Goal: Information Seeking & Learning: Learn about a topic

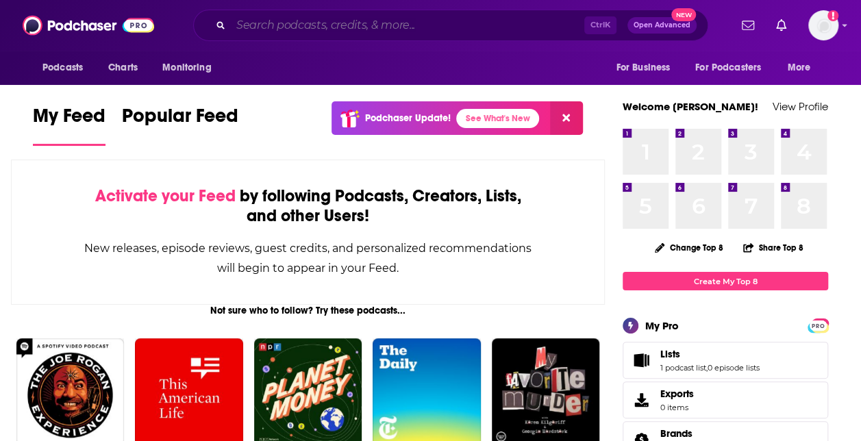
click at [357, 26] on input "Search podcasts, credits, & more..." at bounding box center [407, 25] width 353 height 22
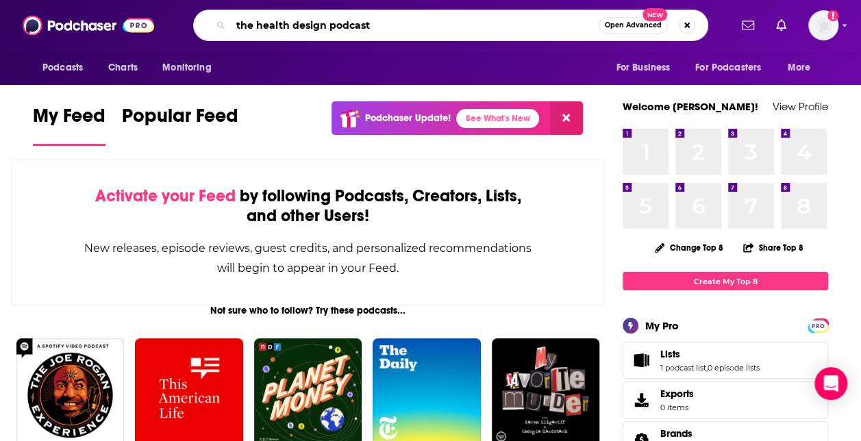
type input "the health design podcast"
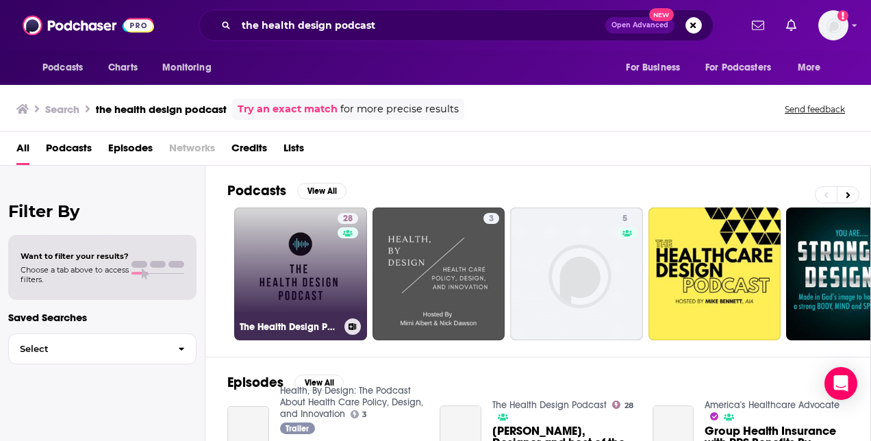
click at [314, 283] on link "28 The Health Design Podcast" at bounding box center [300, 274] width 133 height 133
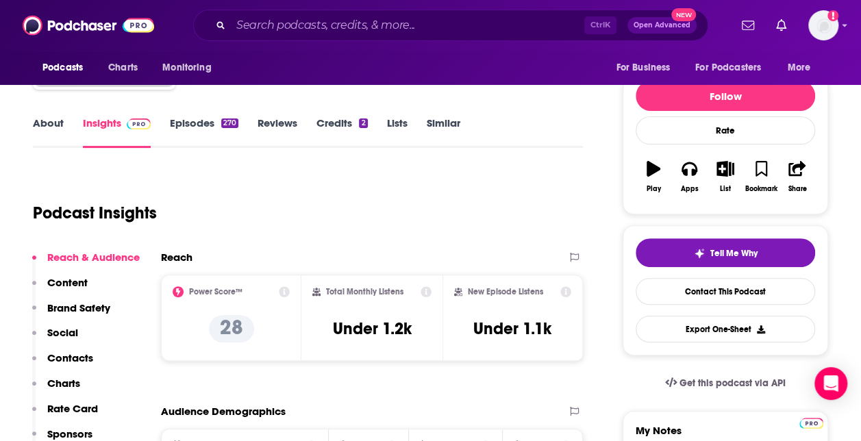
scroll to position [68, 0]
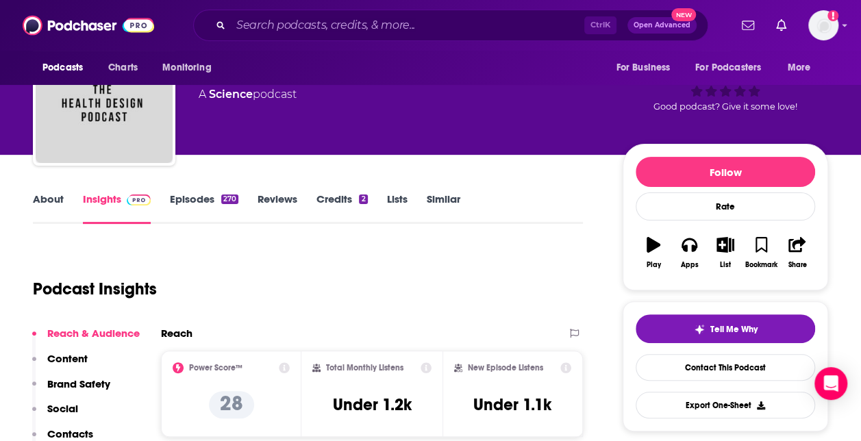
click at [45, 201] on link "About" at bounding box center [48, 208] width 31 height 32
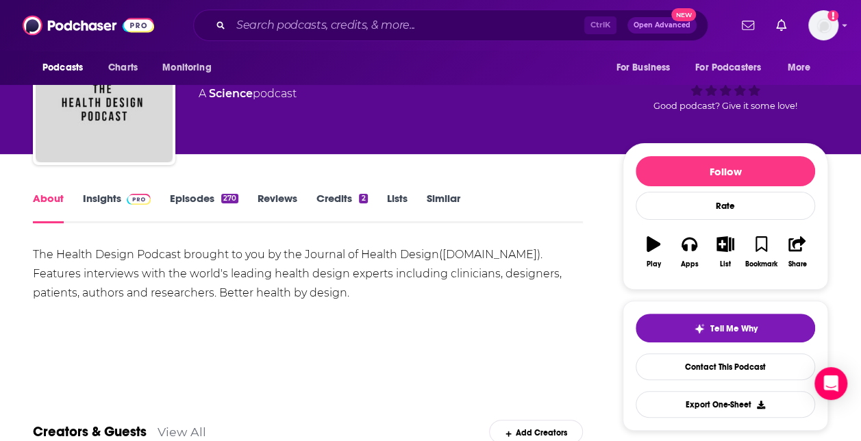
scroll to position [137, 0]
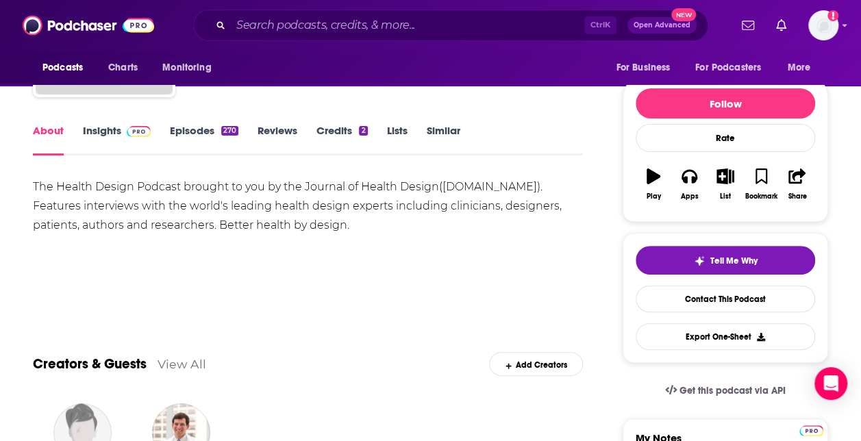
click at [277, 212] on div "The Health Design Podcast brought to you by the Journal of Health Design( [DOMA…" at bounding box center [308, 206] width 550 height 58
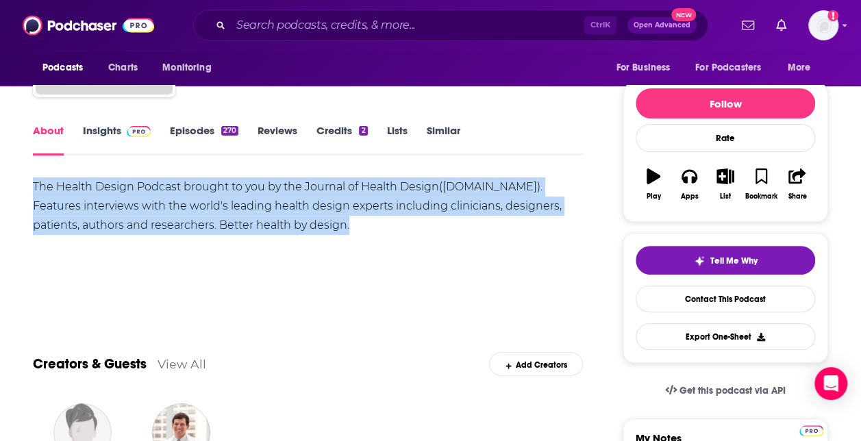
click at [277, 212] on div "The Health Design Podcast brought to you by the Journal of Health Design( [DOMA…" at bounding box center [308, 206] width 550 height 58
copy div "The Health Design Podcast brought to you by the Journal of Health Design( [DOMA…"
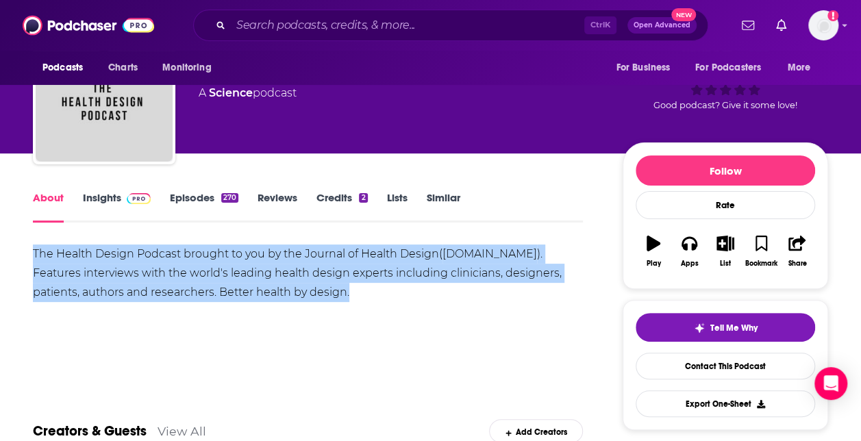
scroll to position [0, 0]
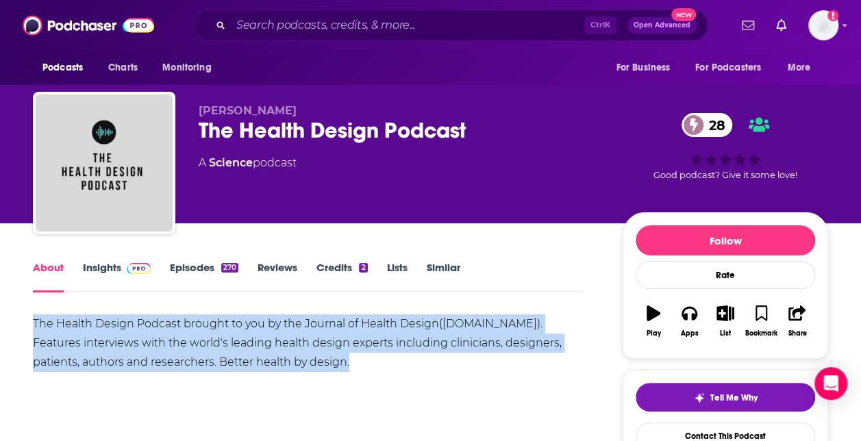
click at [114, 278] on link "Insights" at bounding box center [117, 277] width 68 height 32
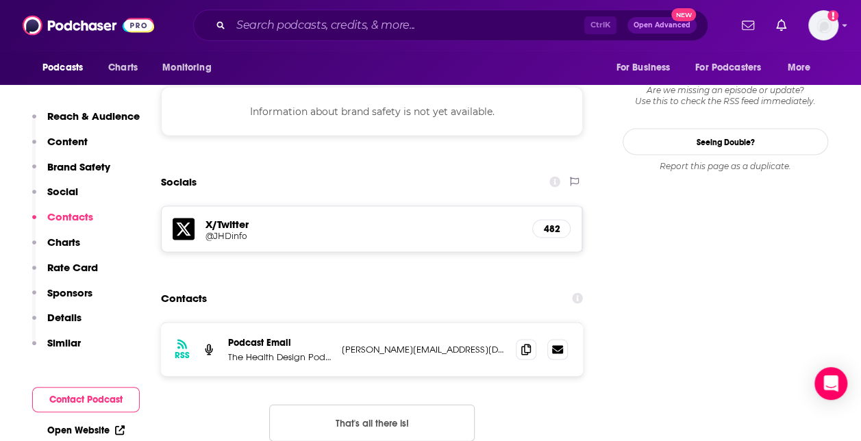
scroll to position [1233, 0]
click at [230, 229] on h5 "@JHDinfo" at bounding box center [314, 234] width 219 height 10
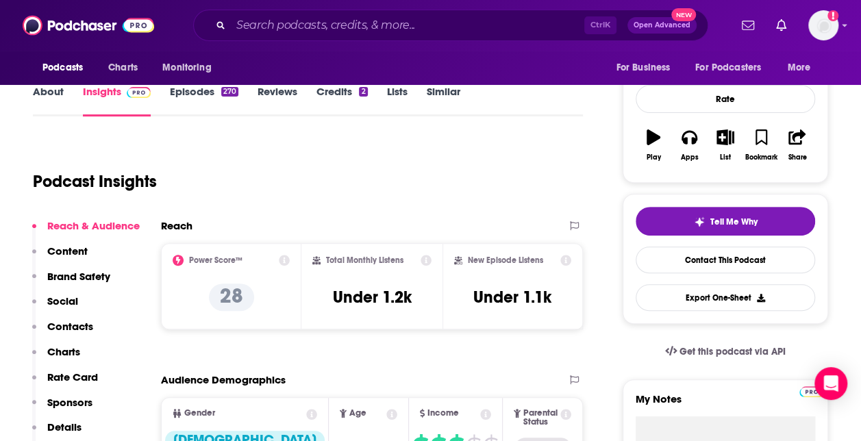
scroll to position [205, 0]
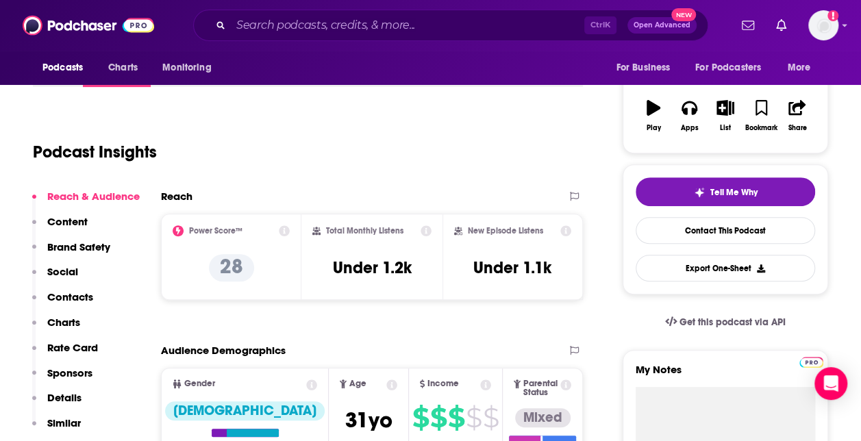
click at [425, 229] on icon at bounding box center [426, 230] width 11 height 11
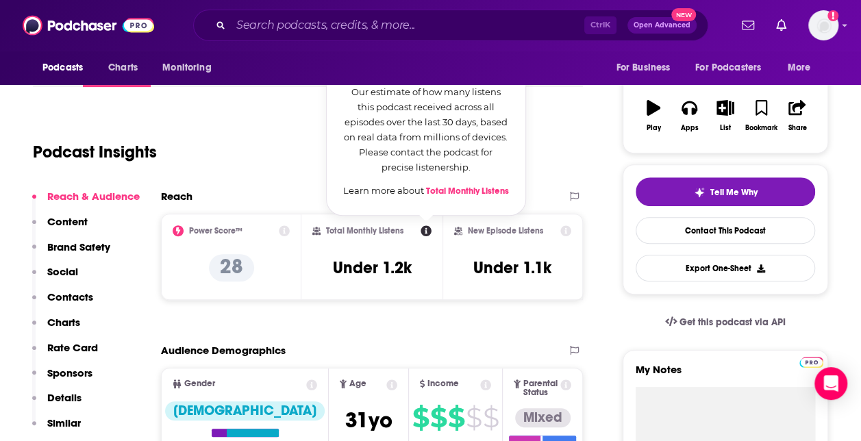
click at [425, 229] on icon at bounding box center [426, 230] width 11 height 11
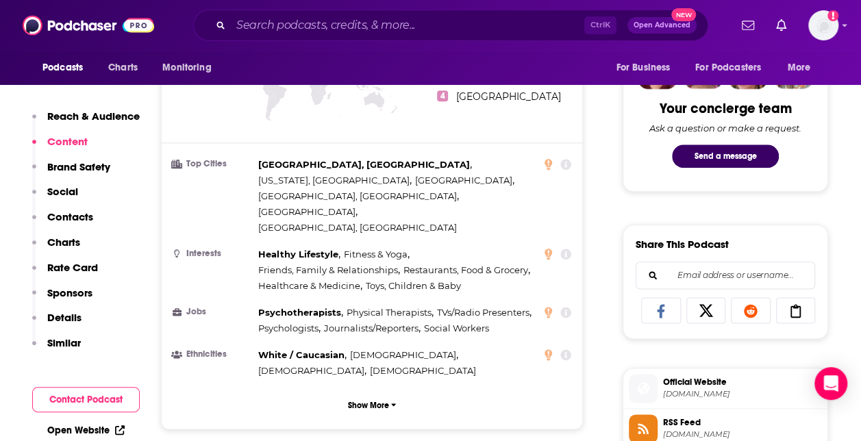
scroll to position [616, 0]
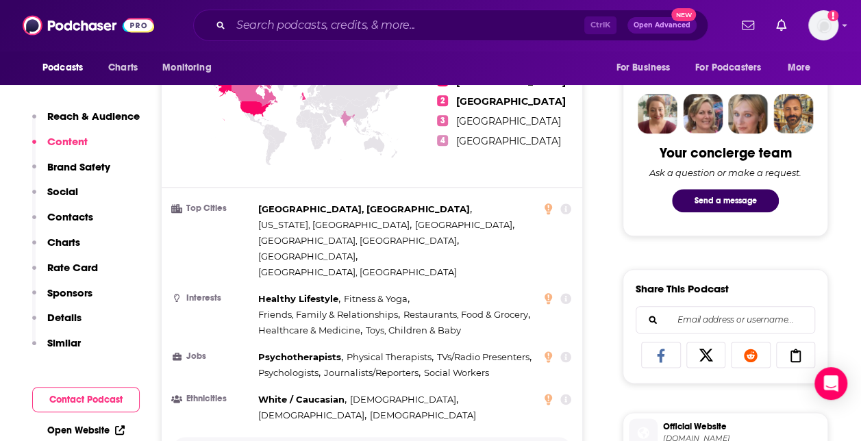
click at [316, 397] on div "Countries 1 [GEOGRAPHIC_DATA] 2 [GEOGRAPHIC_DATA] 3 [GEOGRAPHIC_DATA] 4 [GEOGRA…" at bounding box center [372, 248] width 421 height 450
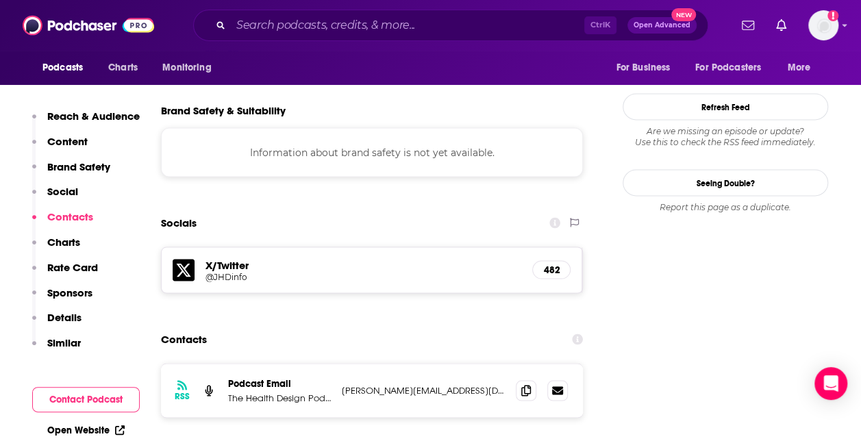
scroll to position [1161, 0]
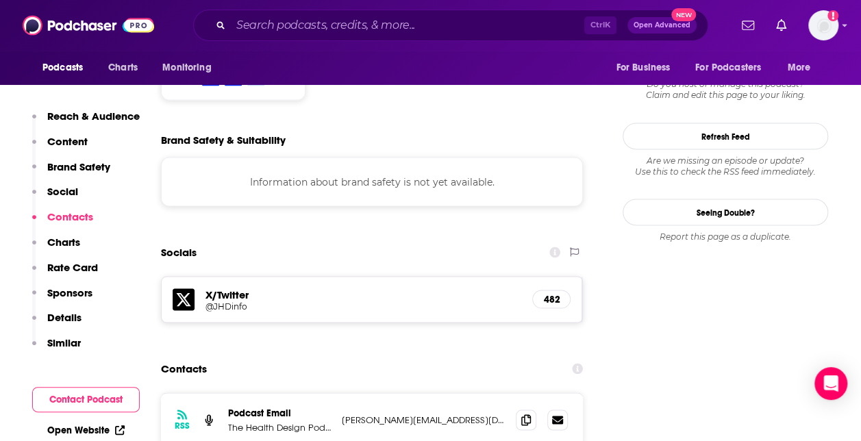
click at [74, 316] on p "Details" at bounding box center [64, 317] width 34 height 13
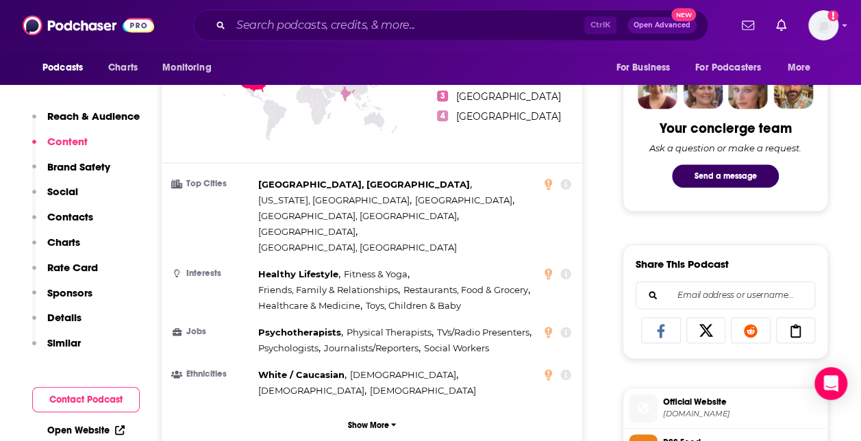
scroll to position [662, 0]
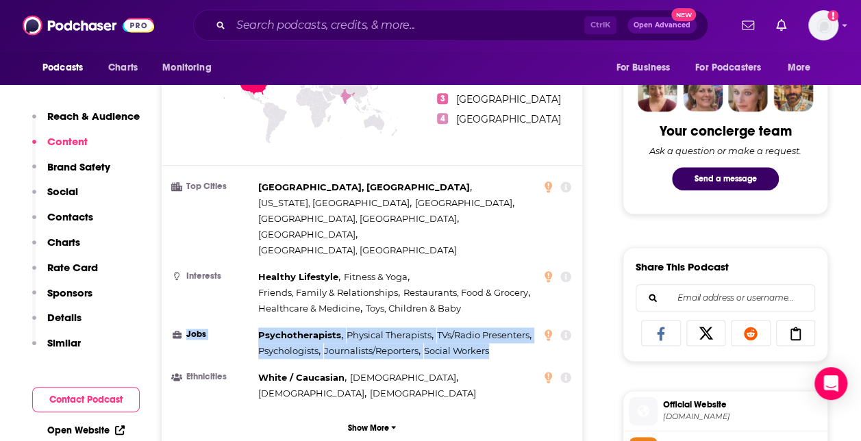
drag, startPoint x: 251, startPoint y: 279, endPoint x: 492, endPoint y: 301, distance: 242.1
click at [492, 327] on li "Jobs Psychotherapists , Physical Therapists , TVs/Radio Presenters , Psychologi…" at bounding box center [372, 343] width 399 height 32
drag, startPoint x: 492, startPoint y: 301, endPoint x: 459, endPoint y: 301, distance: 32.9
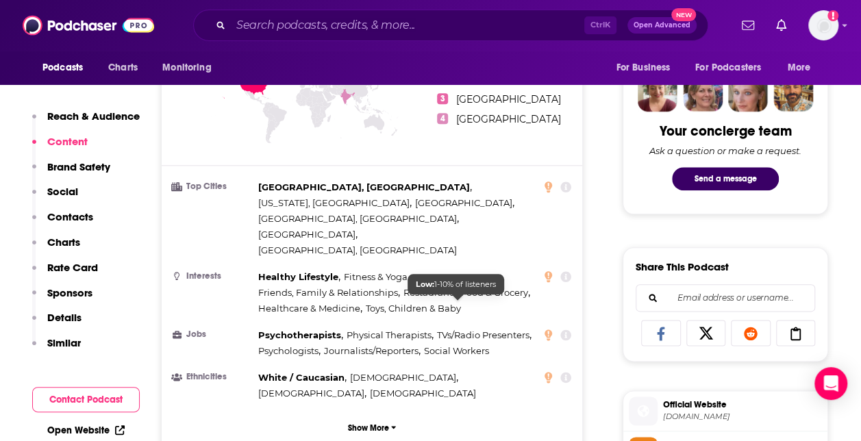
drag, startPoint x: 459, startPoint y: 301, endPoint x: 240, endPoint y: 288, distance: 219.5
click at [240, 330] on h3 "Jobs" at bounding box center [213, 334] width 80 height 9
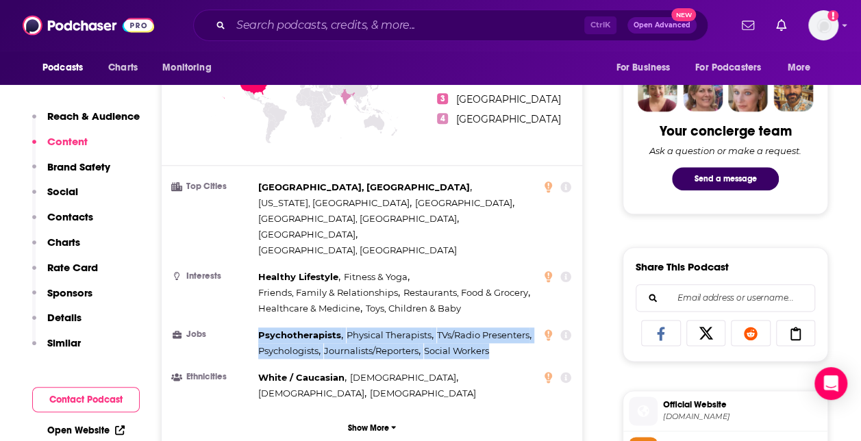
drag, startPoint x: 257, startPoint y: 286, endPoint x: 490, endPoint y: 303, distance: 234.2
click at [490, 327] on li "Jobs Psychotherapists , Physical Therapists , TVs/Radio Presenters , Psychologi…" at bounding box center [372, 343] width 399 height 32
copy div "Psychotherapists , Physical Therapists , TVs/Radio Presenters , Psychologists ,…"
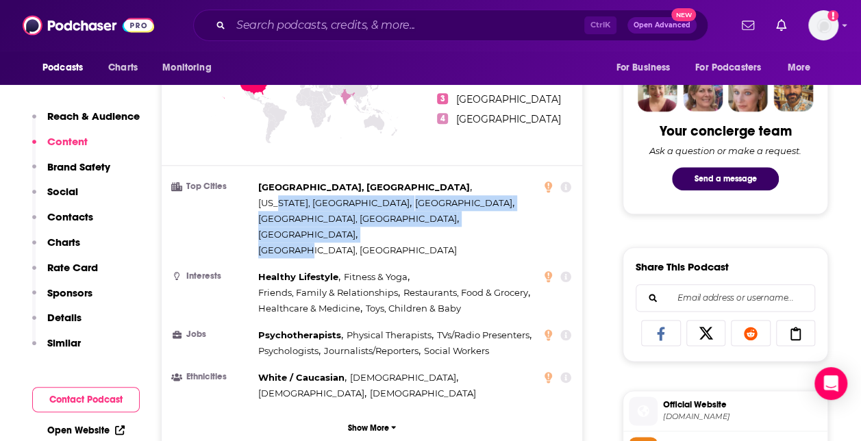
drag, startPoint x: 361, startPoint y: 200, endPoint x: 339, endPoint y: 195, distance: 22.4
click at [339, 195] on div "[GEOGRAPHIC_DATA], [GEOGRAPHIC_DATA] , [US_STATE], [GEOGRAPHIC_DATA] , [GEOGRAP…" at bounding box center [404, 218] width 292 height 79
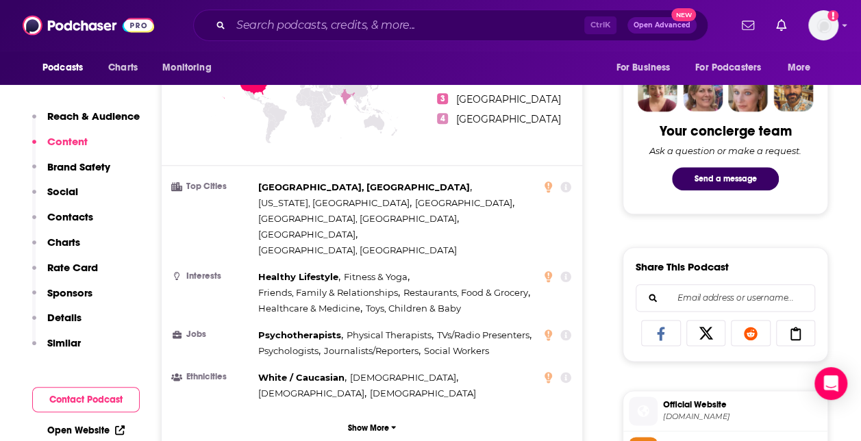
drag, startPoint x: 339, startPoint y: 195, endPoint x: 268, endPoint y: 234, distance: 80.6
click at [268, 271] on span "Healthy Lifestyle" at bounding box center [298, 276] width 80 height 11
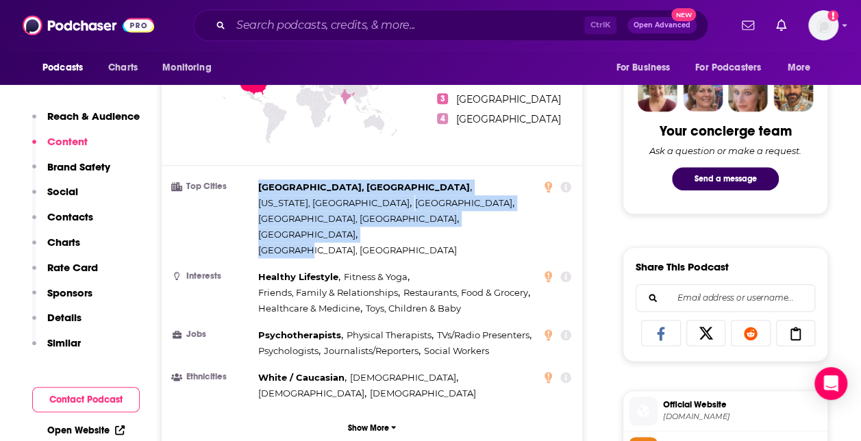
drag, startPoint x: 344, startPoint y: 199, endPoint x: 257, endPoint y: 186, distance: 87.9
click at [257, 186] on li "Top Cities [GEOGRAPHIC_DATA], [GEOGRAPHIC_DATA] , [US_STATE], [GEOGRAPHIC_DATA]…" at bounding box center [372, 218] width 399 height 79
copy div "[GEOGRAPHIC_DATA], [GEOGRAPHIC_DATA] , [US_STATE], [GEOGRAPHIC_DATA] , [GEOGRAP…"
